Goal: Information Seeking & Learning: Find specific fact

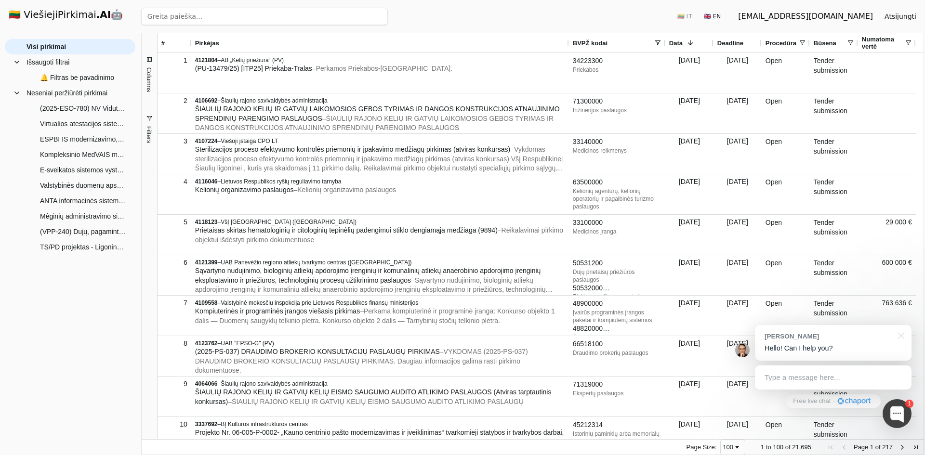
click at [182, 14] on input "search" at bounding box center [264, 16] width 247 height 17
paste input "4102617"
type input "4102617"
click at [371, 18] on button "Ieškoti" at bounding box center [369, 16] width 38 height 17
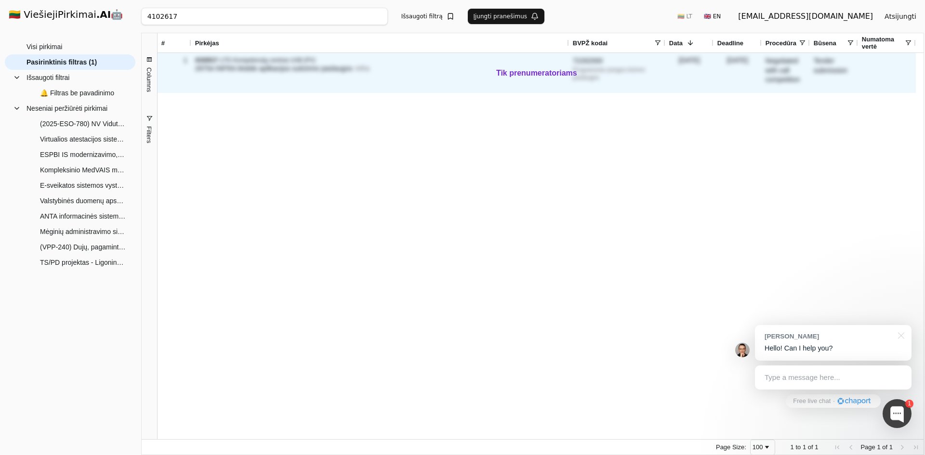
click at [249, 69] on span "29754 INFRA Mobile aplikacijos sukūrimo paslaugos" at bounding box center [273, 69] width 157 height 8
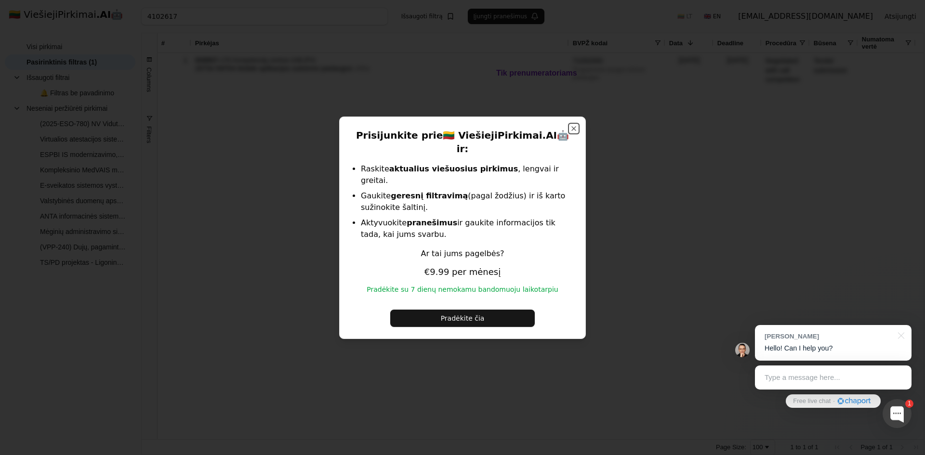
click at [575, 132] on button "Close" at bounding box center [574, 129] width 8 height 8
